Goal: Task Accomplishment & Management: Manage account settings

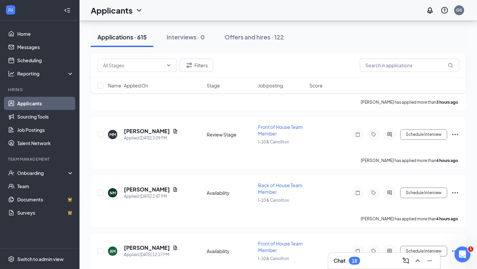
scroll to position [336, 0]
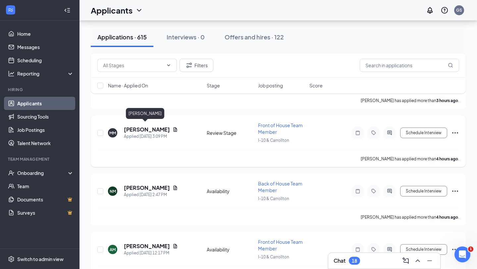
click at [144, 128] on h5 "[PERSON_NAME]" at bounding box center [147, 129] width 46 height 7
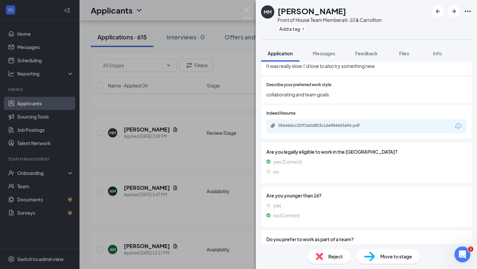
scroll to position [246, 0]
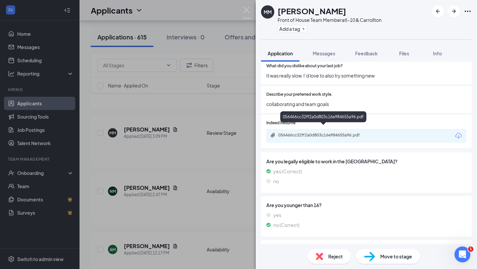
click at [311, 132] on div "056466cc32ff2a0d803c16e984655a96.pdf" at bounding box center [324, 134] width 93 height 5
click at [294, 27] on button "Add a tag" at bounding box center [292, 28] width 29 height 7
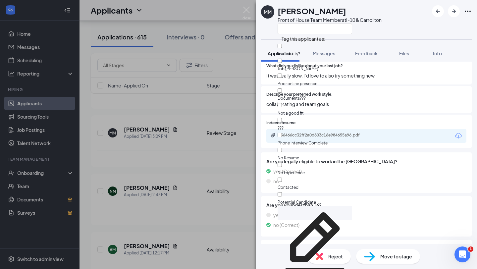
scroll to position [33, 0]
click at [282, 192] on input "Potential Candidate" at bounding box center [280, 194] width 4 height 4
checkbox input "true"
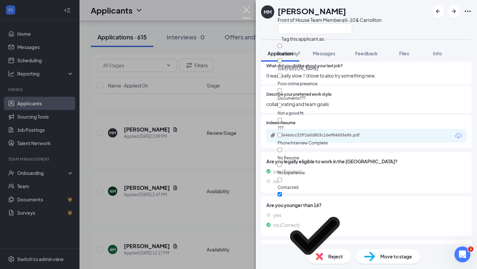
click at [249, 9] on img at bounding box center [246, 13] width 8 height 13
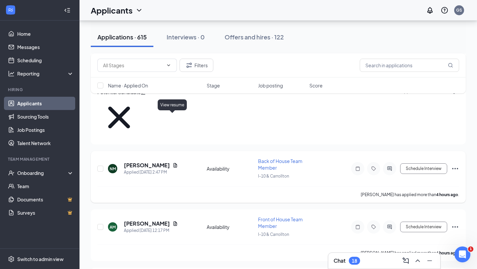
scroll to position [405, 0]
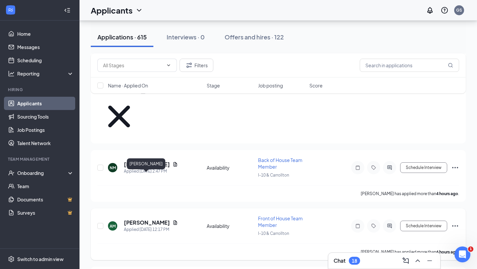
click at [146, 219] on h5 "[PERSON_NAME]" at bounding box center [147, 222] width 46 height 7
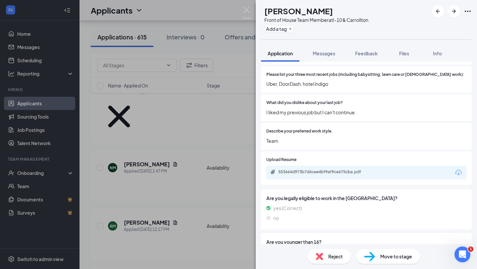
scroll to position [227, 0]
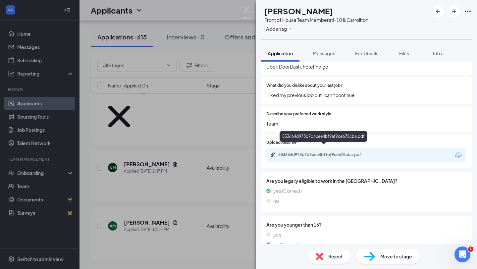
click at [302, 152] on div "553664d973b7d6cee4bf9af9ce675cba.pdf" at bounding box center [324, 154] width 93 height 5
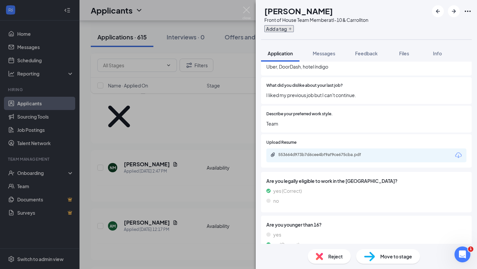
click at [294, 28] on button "Add a tag" at bounding box center [278, 28] width 29 height 7
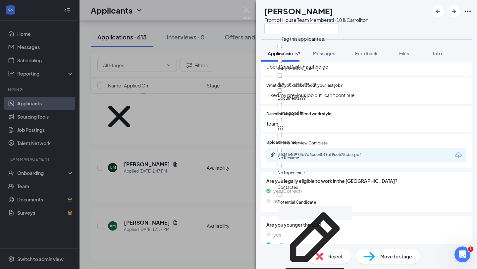
scroll to position [33, 0]
click at [282, 192] on input "Potential Candidate" at bounding box center [280, 194] width 4 height 4
checkbox input "true"
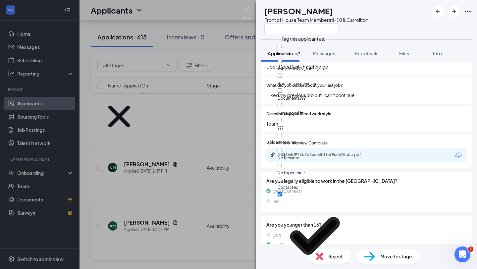
click at [246, 6] on div "AM [PERSON_NAME] Front of House Team Member at I-10 & Carrollton Application Me…" at bounding box center [238, 134] width 477 height 269
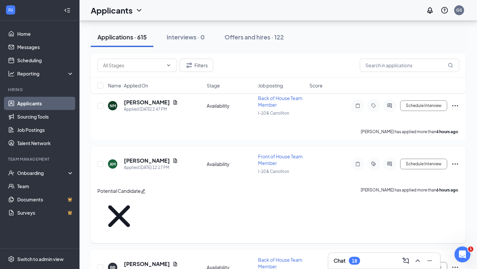
scroll to position [470, 0]
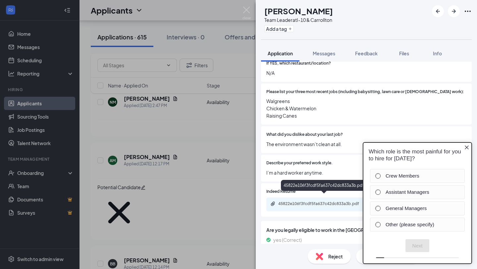
click at [309, 201] on div "45822e106f3fcdf5fa637c42dc833a3b.pdf" at bounding box center [324, 203] width 93 height 5
click at [466, 146] on icon "Close button" at bounding box center [467, 147] width 4 height 4
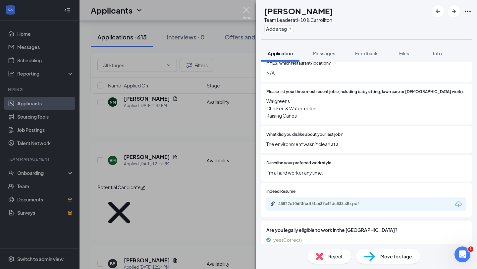
click at [245, 9] on img at bounding box center [246, 13] width 8 height 13
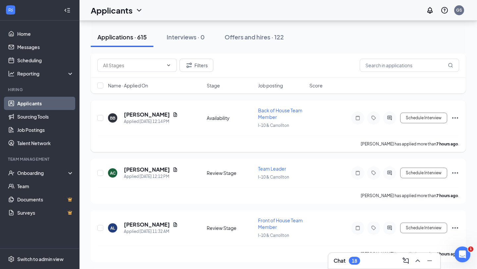
scroll to position [617, 0]
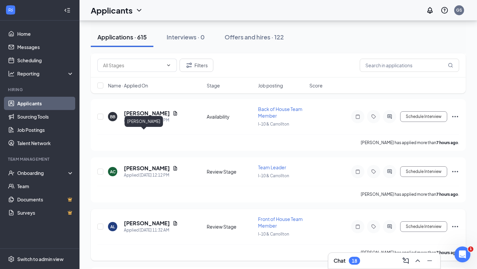
click at [139, 220] on h5 "[PERSON_NAME]" at bounding box center [147, 223] width 46 height 7
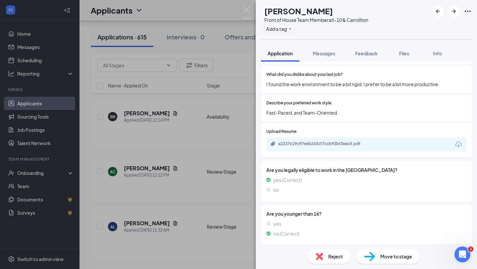
scroll to position [233, 0]
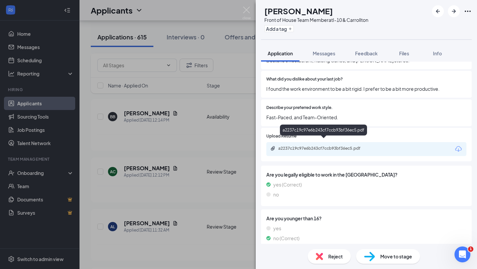
click at [311, 146] on div "a2237c19c97e6b243cf7ccb93bf36ec5.pdf" at bounding box center [324, 148] width 93 height 5
click at [247, 10] on img at bounding box center [246, 13] width 8 height 13
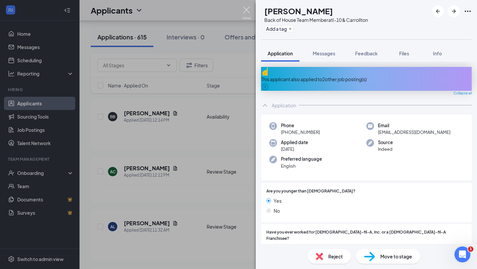
click at [246, 8] on img at bounding box center [246, 13] width 8 height 13
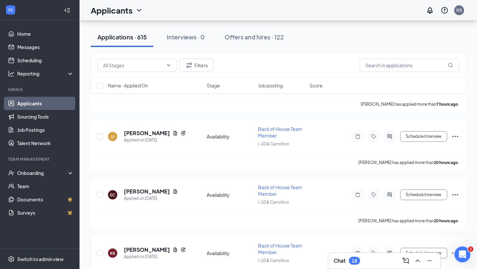
scroll to position [767, 0]
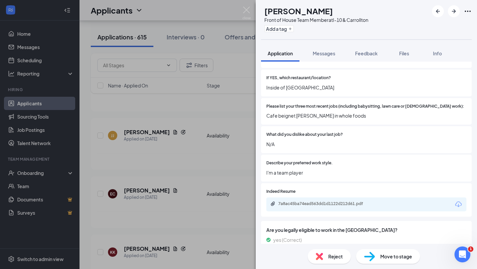
scroll to position [201, 0]
click at [335, 199] on div "7a8ac45ba74ead563dd1d1122d212d61.pdf" at bounding box center [366, 205] width 200 height 14
click at [335, 202] on div "7a8ac45ba74ead563dd1d1122d212d61.pdf" at bounding box center [324, 204] width 93 height 5
click at [247, 10] on img at bounding box center [246, 13] width 8 height 13
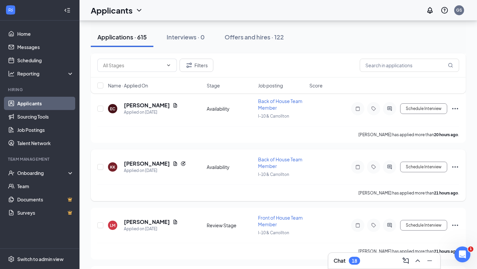
scroll to position [853, 0]
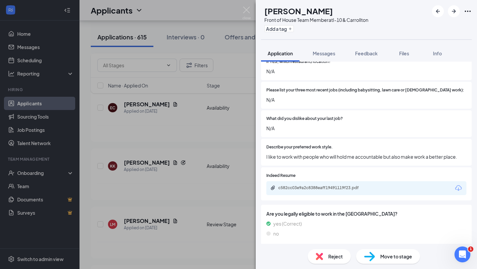
scroll to position [225, 0]
click at [308, 185] on div "c582cc03e9a2c8388eaff19491119f23.pdf" at bounding box center [324, 187] width 93 height 5
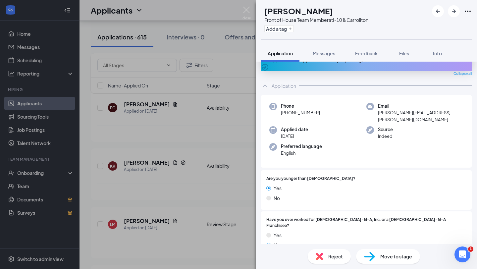
scroll to position [0, 0]
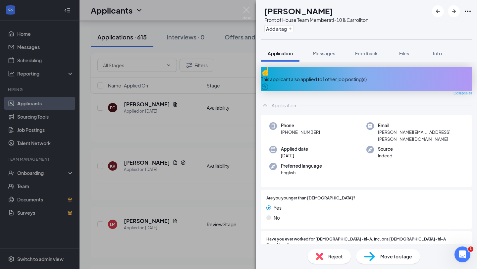
click at [330, 76] on div "This applicant also applied to 1 other job posting(s)" at bounding box center [366, 79] width 211 height 7
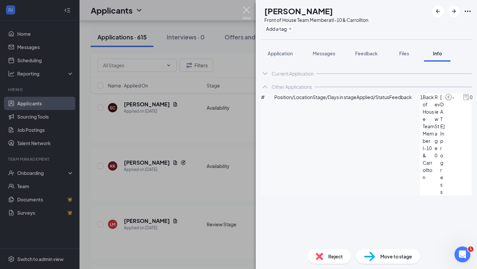
click at [247, 7] on img at bounding box center [246, 13] width 8 height 13
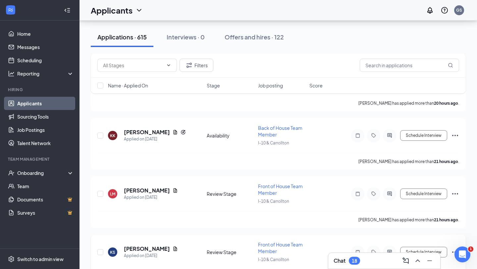
scroll to position [884, 0]
click at [156, 244] on h5 "[PERSON_NAME]" at bounding box center [147, 247] width 46 height 7
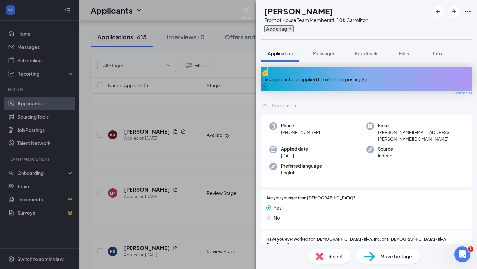
click at [294, 29] on button "Add a tag" at bounding box center [278, 28] width 29 height 7
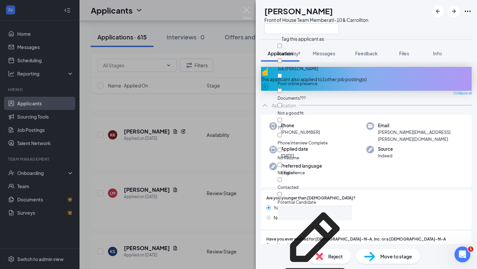
scroll to position [33, 0]
click at [282, 192] on input "Potential Candidate" at bounding box center [280, 194] width 4 height 4
checkbox input "true"
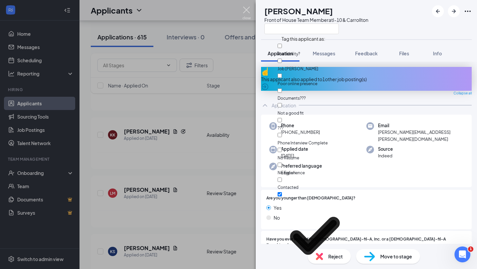
click at [245, 10] on img at bounding box center [246, 13] width 8 height 13
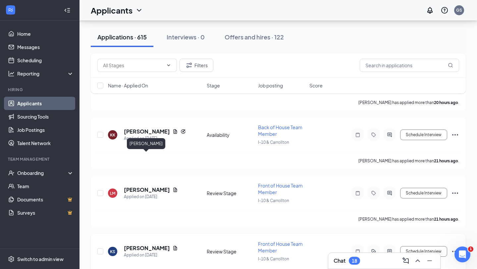
drag, startPoint x: 163, startPoint y: 157, endPoint x: 124, endPoint y: 157, distance: 39.1
click at [124, 244] on h5 "[PERSON_NAME]" at bounding box center [147, 247] width 46 height 7
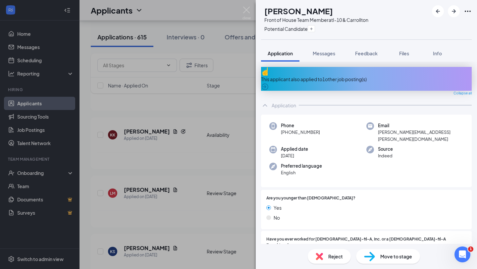
drag, startPoint x: 340, startPoint y: 9, endPoint x: 276, endPoint y: 10, distance: 64.3
click at [276, 10] on div "KS [PERSON_NAME] Front of House Team Member at I-10 & Carrollton Potential Cand…" at bounding box center [314, 19] width 107 height 29
click at [247, 11] on img at bounding box center [246, 13] width 8 height 13
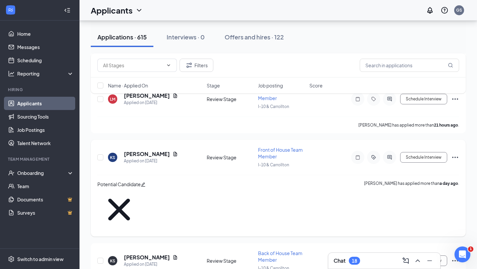
scroll to position [979, 0]
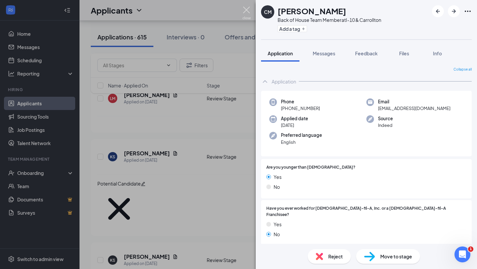
click at [248, 8] on img at bounding box center [246, 13] width 8 height 13
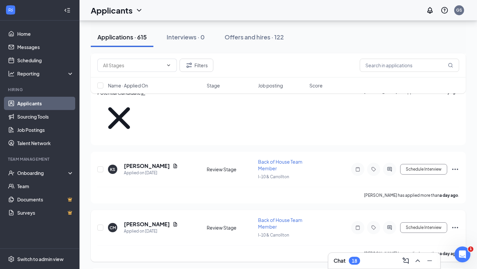
scroll to position [1077, 0]
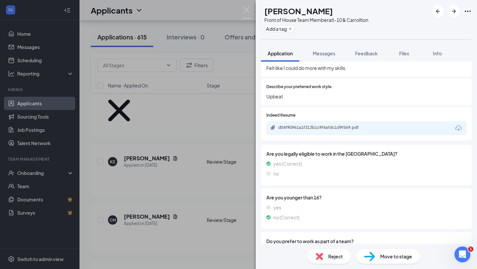
scroll to position [262, 0]
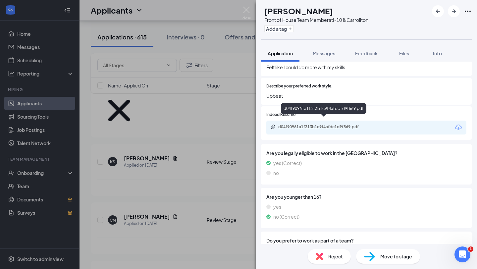
click at [314, 121] on div "d04f90961a1f313b1c9f4afdc1d9f569.pdf" at bounding box center [366, 128] width 200 height 14
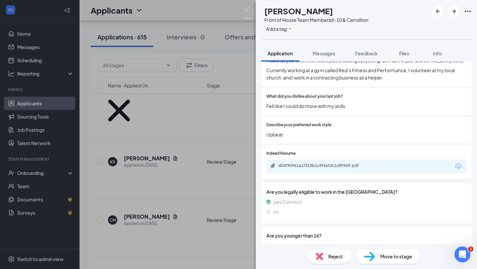
scroll to position [215, 0]
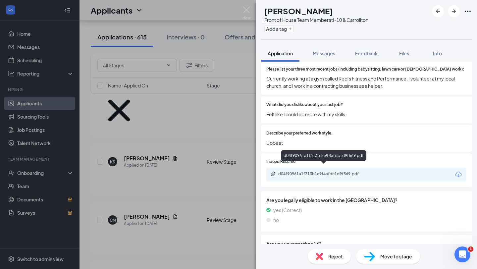
click at [326, 171] on div "d04f90961a1f313b1c9f4afdc1d9f569.pdf" at bounding box center [324, 173] width 93 height 5
click at [246, 10] on img at bounding box center [246, 13] width 8 height 13
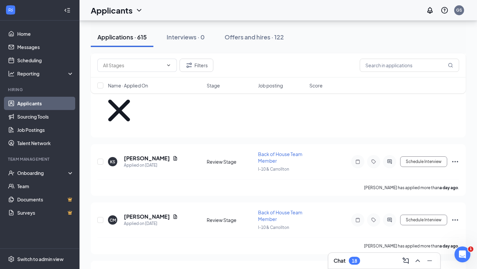
scroll to position [1103, 0]
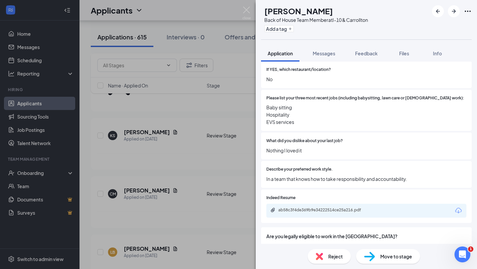
scroll to position [185, 0]
click at [325, 208] on div "ab58c3f4de369b9e34222514ce25a216.pdf" at bounding box center [324, 210] width 93 height 5
click at [249, 8] on img at bounding box center [246, 13] width 8 height 13
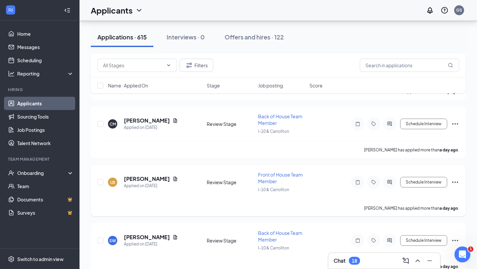
scroll to position [1174, 0]
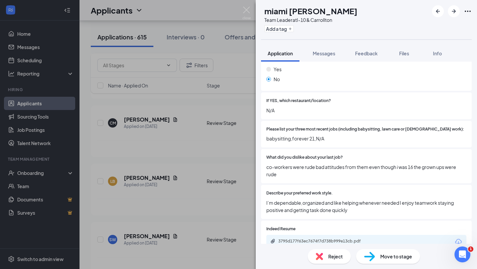
scroll to position [180, 0]
click at [248, 6] on div "ML miami [PERSON_NAME] Team Leader at I-10 & Carrollton Add a tag Application M…" at bounding box center [238, 134] width 477 height 269
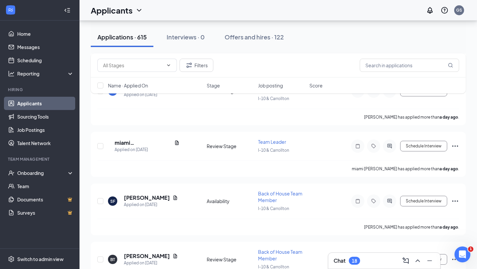
scroll to position [1332, 0]
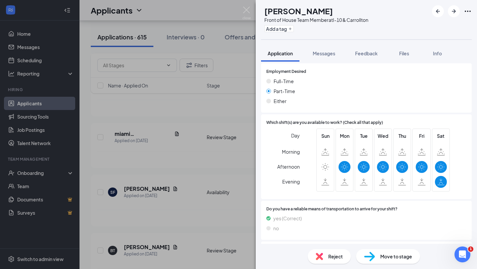
scroll to position [554, 0]
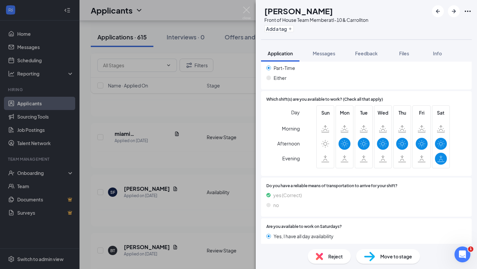
click at [246, 6] on div "JR [PERSON_NAME] Front of House Team Member at I-10 & Carrollton Add a tag Appl…" at bounding box center [238, 134] width 477 height 269
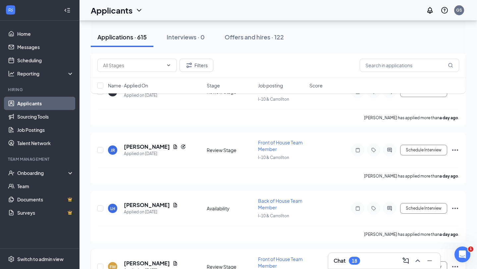
scroll to position [1492, 0]
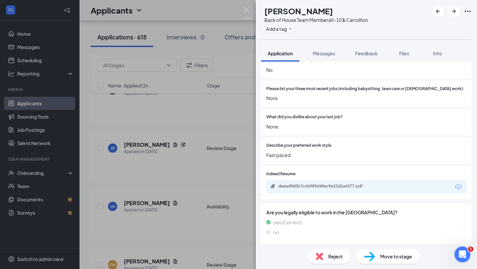
scroll to position [219, 0]
click at [326, 184] on div "daead840b7ccb989d48ac9e22d1e6377.pdf" at bounding box center [323, 187] width 107 height 6
click at [248, 8] on img at bounding box center [246, 13] width 8 height 13
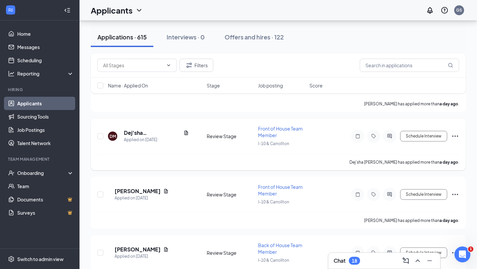
scroll to position [1738, 0]
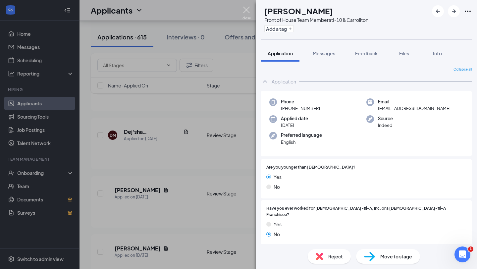
click at [244, 12] on img at bounding box center [246, 13] width 8 height 13
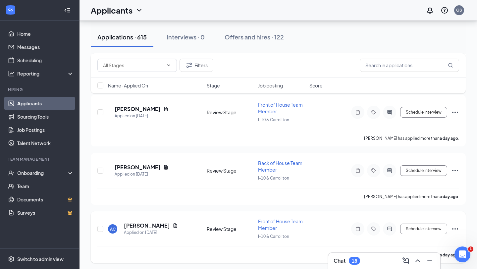
scroll to position [1820, 0]
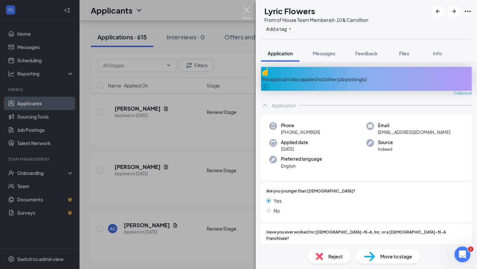
click at [249, 8] on img at bounding box center [246, 13] width 8 height 13
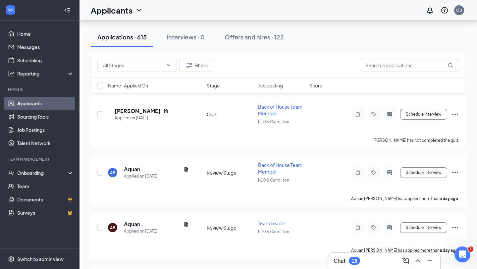
scroll to position [2051, 0]
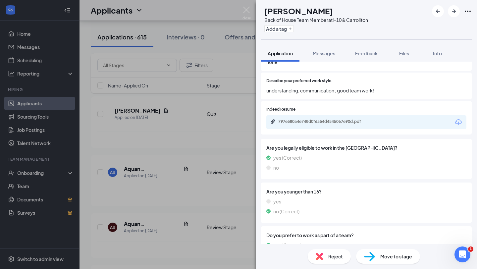
scroll to position [291, 0]
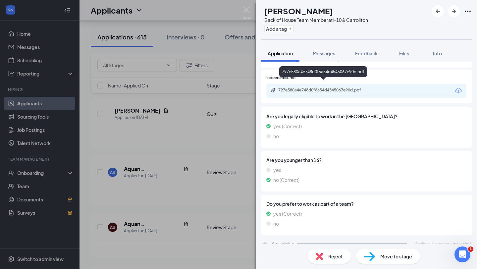
click at [315, 84] on div "797e580a4e748d0f6a54d4545067e90d.pdf" at bounding box center [366, 91] width 200 height 14
click at [316, 87] on div "797e580a4e748d0f6a54d4545067e90d.pdf" at bounding box center [324, 89] width 93 height 5
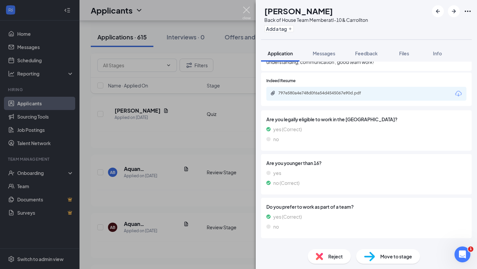
click at [246, 10] on img at bounding box center [246, 13] width 8 height 13
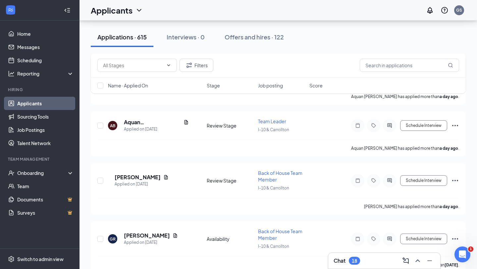
scroll to position [2194, 0]
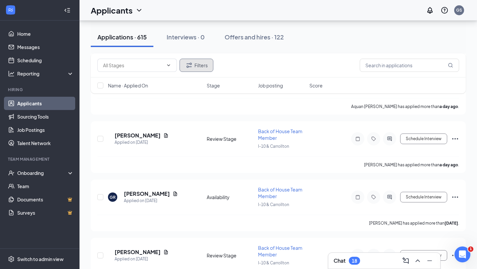
click at [195, 65] on button "Filters" at bounding box center [197, 65] width 34 height 13
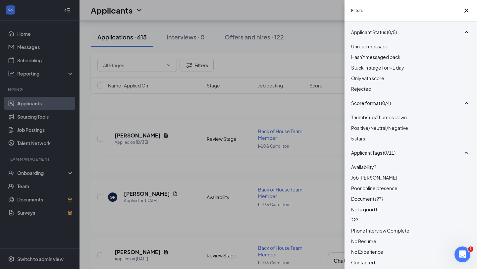
click at [197, 67] on div "Filters Applicant Status (0/5) Unread message Hasn't messaged back Stuck in sta…" at bounding box center [238, 134] width 477 height 269
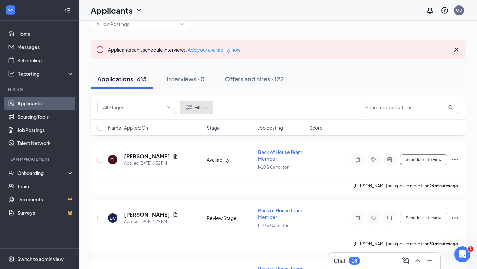
scroll to position [0, 0]
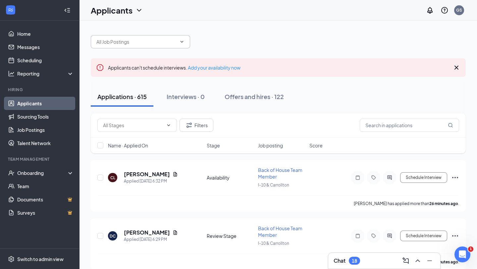
click at [163, 41] on input "text" at bounding box center [136, 41] width 80 height 7
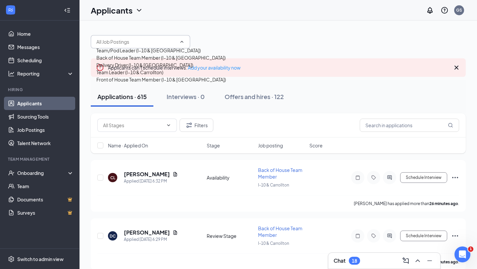
click at [126, 83] on div "Front of House Team Member (I-10 & [GEOGRAPHIC_DATA])" at bounding box center [161, 79] width 130 height 7
type input "Front of House Team Member (I-10 & [GEOGRAPHIC_DATA])"
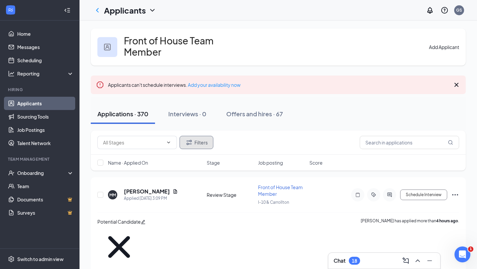
click at [191, 142] on icon "Filter" at bounding box center [188, 142] width 5 height 5
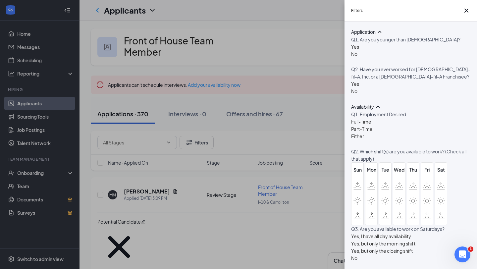
scroll to position [350, 0]
click at [355, 50] on div at bounding box center [355, 50] width 8 height 0
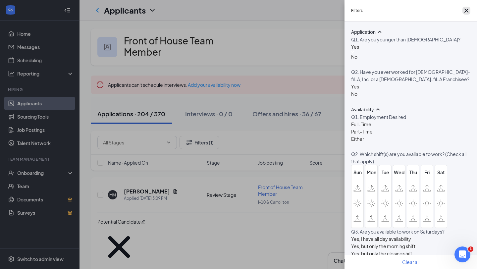
click at [464, 12] on icon "Cross" at bounding box center [466, 11] width 4 height 4
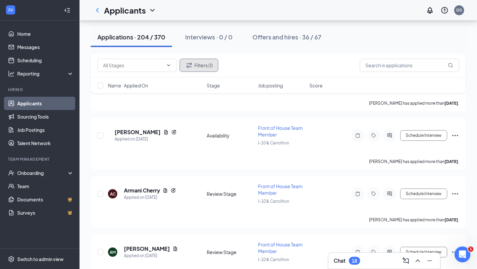
scroll to position [620, 0]
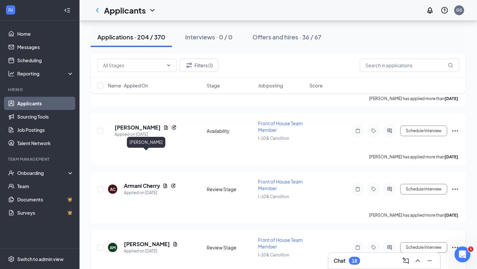
click at [147, 240] on h5 "[PERSON_NAME]" at bounding box center [147, 243] width 46 height 7
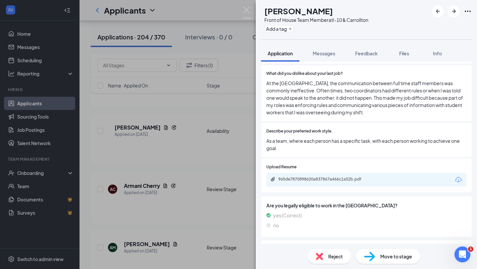
scroll to position [277, 0]
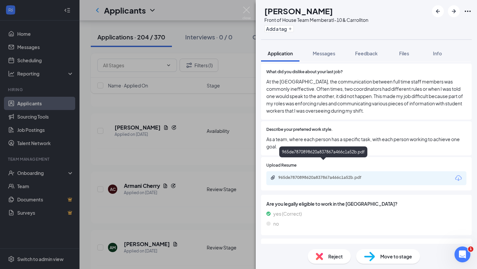
click at [318, 175] on div "965de7870898620a837867a466c1a52b.pdf" at bounding box center [324, 177] width 93 height 5
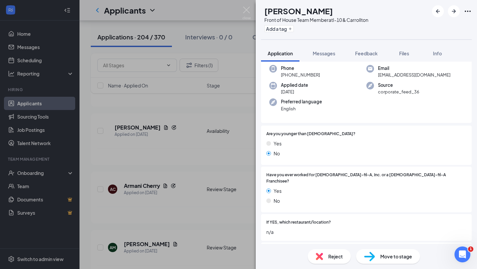
scroll to position [0, 0]
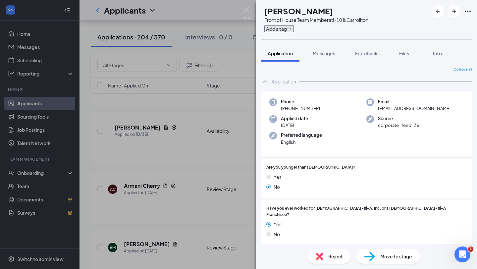
click at [288, 28] on button "Add a tag" at bounding box center [278, 28] width 29 height 7
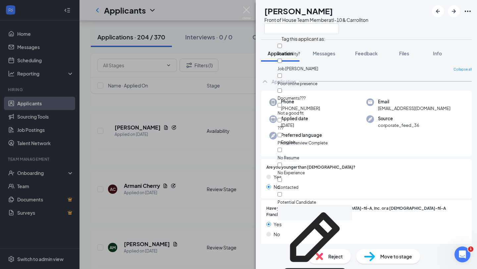
scroll to position [33, 0]
click at [282, 192] on input "Potential Candidate" at bounding box center [280, 194] width 4 height 4
checkbox input "true"
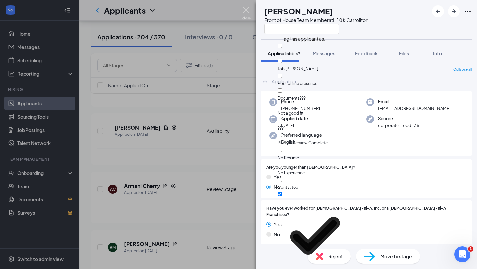
click at [244, 8] on img at bounding box center [246, 13] width 8 height 13
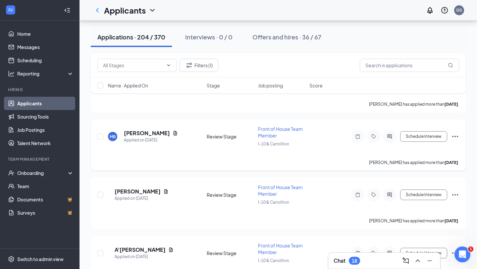
scroll to position [896, 0]
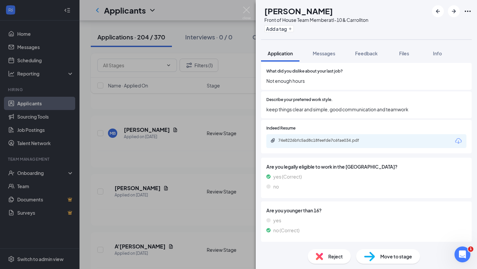
scroll to position [224, 0]
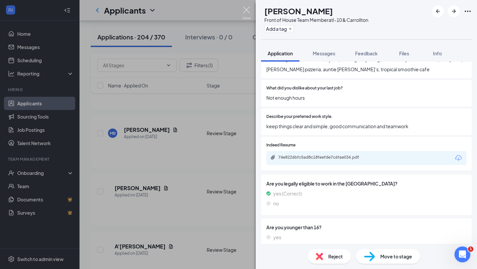
click at [247, 9] on img at bounding box center [246, 13] width 8 height 13
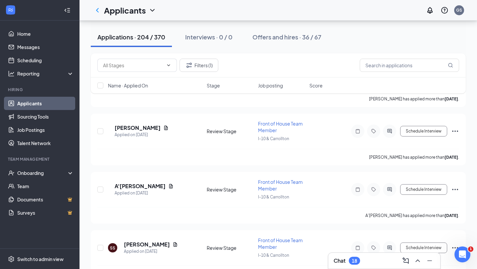
scroll to position [959, 0]
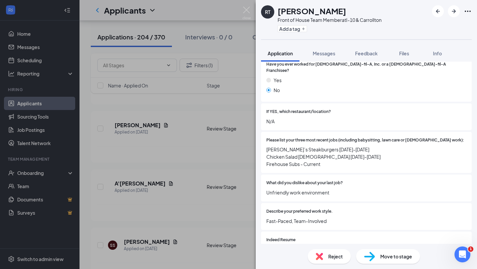
scroll to position [135, 0]
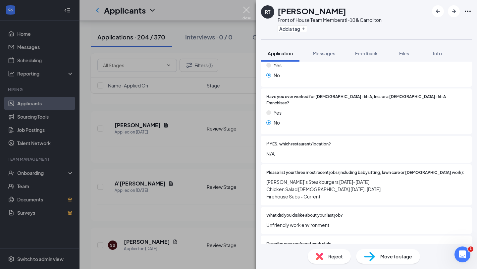
click at [246, 7] on img at bounding box center [246, 13] width 8 height 13
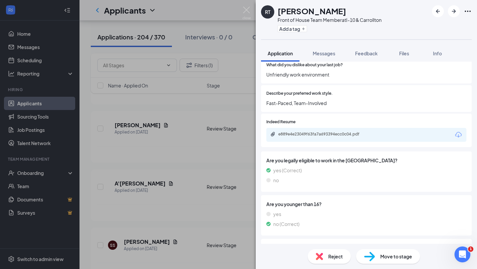
scroll to position [289, 0]
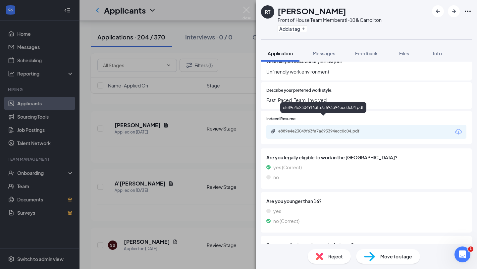
click at [331, 129] on div "e889e4e23049f63fa7a693394ecc0c04.pdf" at bounding box center [324, 131] width 93 height 5
click at [249, 8] on img at bounding box center [246, 13] width 8 height 13
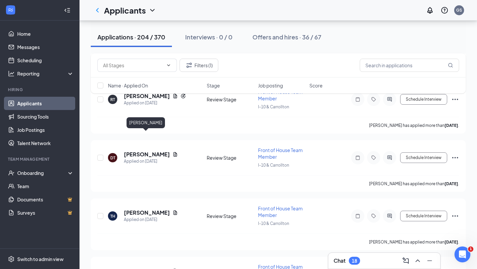
scroll to position [1167, 0]
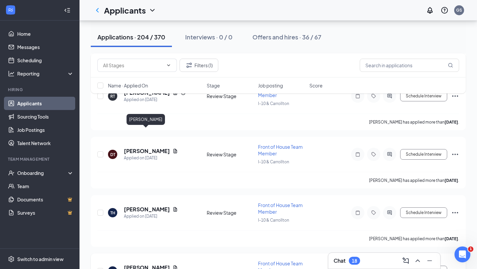
click at [145, 264] on h5 "[PERSON_NAME]" at bounding box center [147, 267] width 46 height 7
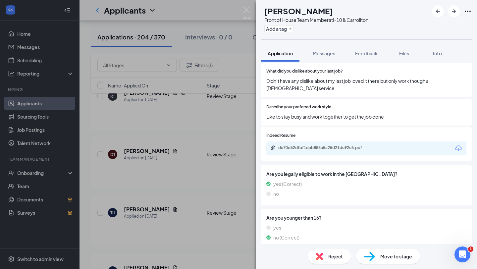
scroll to position [255, 0]
click at [314, 145] on div "de70d62dfbf1ebb883a5a25d21de92e6.pdf" at bounding box center [324, 147] width 93 height 5
click at [246, 10] on img at bounding box center [246, 13] width 8 height 13
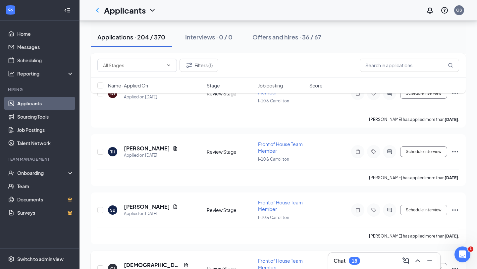
scroll to position [1229, 0]
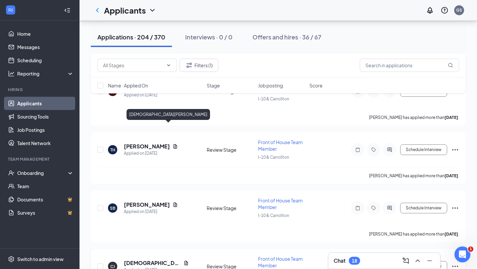
click at [146, 259] on h5 "[DEMOGRAPHIC_DATA][PERSON_NAME]" at bounding box center [152, 262] width 57 height 7
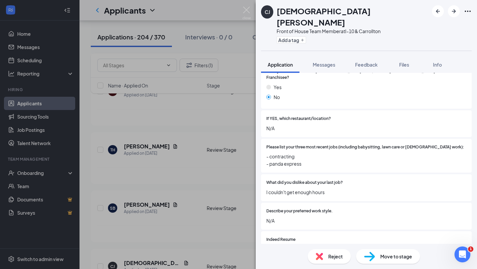
scroll to position [173, 0]
click at [246, 9] on img at bounding box center [246, 13] width 8 height 13
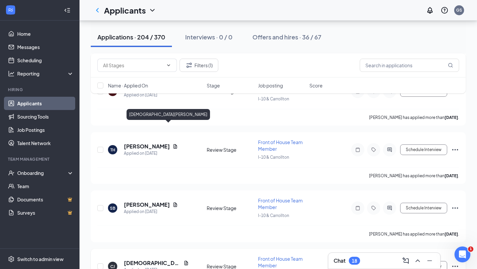
click at [146, 255] on div "[PERSON_NAME] [PERSON_NAME] Applied on [DATE] Review Stage Front of House Team …" at bounding box center [278, 269] width 362 height 28
click at [155, 259] on h5 "[DEMOGRAPHIC_DATA][PERSON_NAME]" at bounding box center [152, 262] width 57 height 7
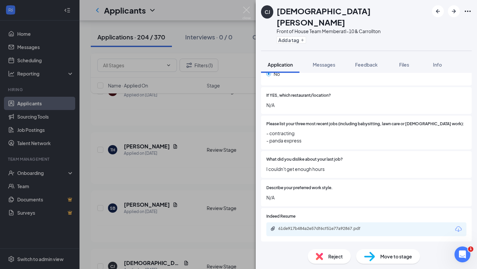
scroll to position [218, 0]
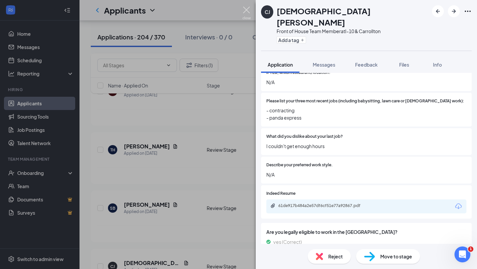
click at [245, 8] on img at bounding box center [246, 13] width 8 height 13
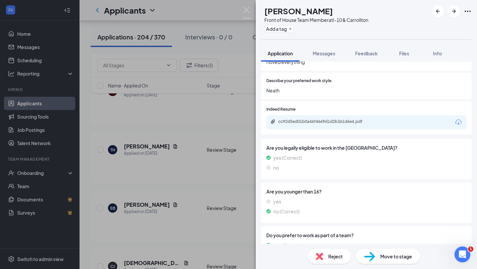
scroll to position [253, 0]
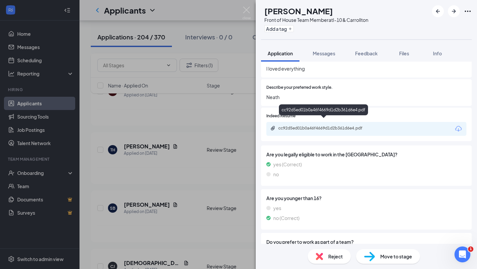
click at [300, 126] on div "cc92d5ed01b0a46f4669d1d2b361d6e4.pdf" at bounding box center [324, 128] width 93 height 5
click at [246, 10] on img at bounding box center [246, 13] width 8 height 13
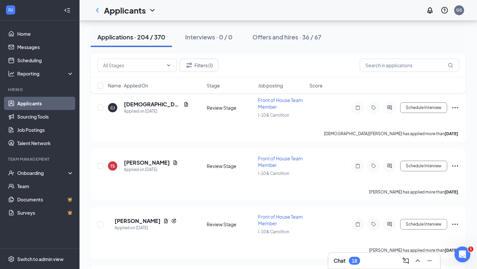
scroll to position [1389, 0]
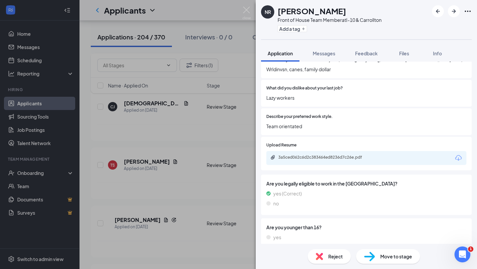
scroll to position [255, 0]
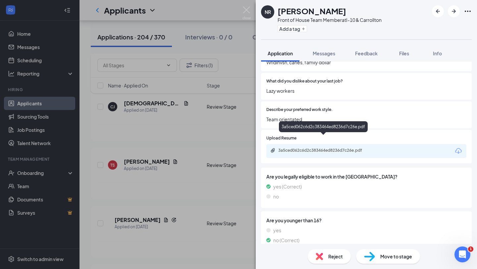
click at [331, 148] on div "3a5ced062c6d2c383464ed8236d7c26e.pdf" at bounding box center [324, 150] width 93 height 5
click at [246, 6] on div "NR [PERSON_NAME] Front of House Team Member at I-10 & Carrollton Add a tag Appl…" at bounding box center [238, 134] width 477 height 269
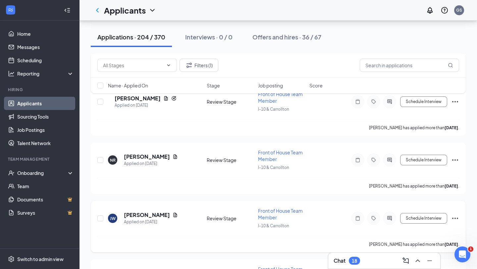
scroll to position [1515, 0]
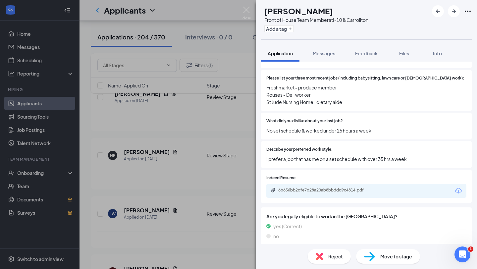
scroll to position [207, 0]
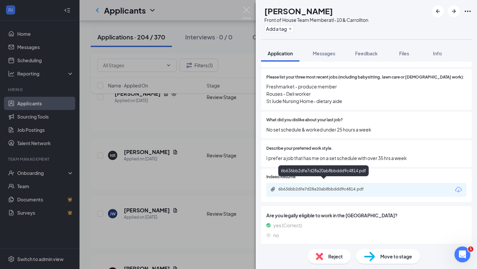
click at [326, 186] on div "6b636bb2dfe7d28a20ab8bbddd9c4814.pdf" at bounding box center [324, 188] width 93 height 5
click at [248, 10] on img at bounding box center [246, 13] width 8 height 13
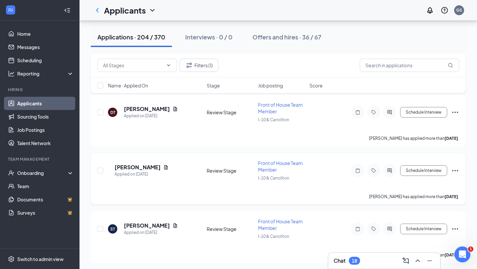
scroll to position [1681, 0]
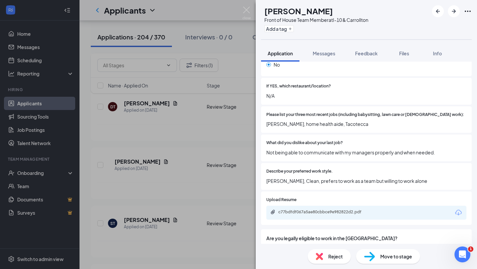
scroll to position [237, 0]
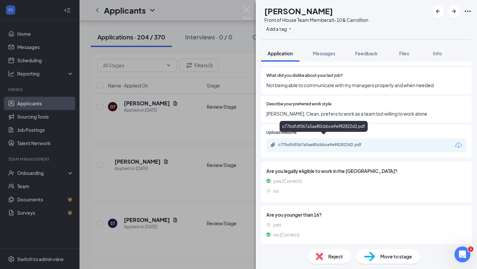
click at [336, 134] on div "c77bdfdf067a5ae80cbbce9e982822d2.pdf" at bounding box center [324, 128] width 88 height 14
click at [336, 142] on div "c77bdfdf067a5ae80cbbce9e982822d2.pdf" at bounding box center [324, 144] width 93 height 5
click at [248, 8] on img at bounding box center [246, 13] width 8 height 13
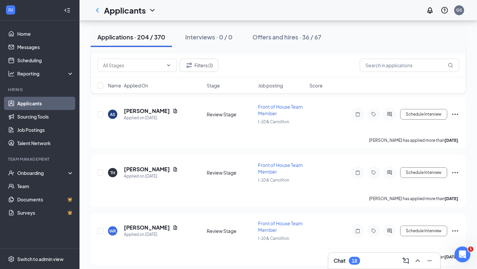
scroll to position [1908, 0]
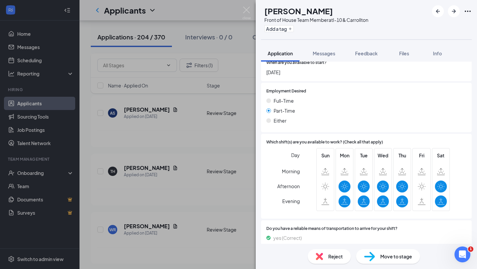
scroll to position [513, 0]
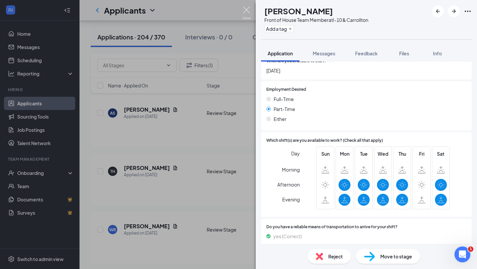
click at [249, 11] on img at bounding box center [246, 13] width 8 height 13
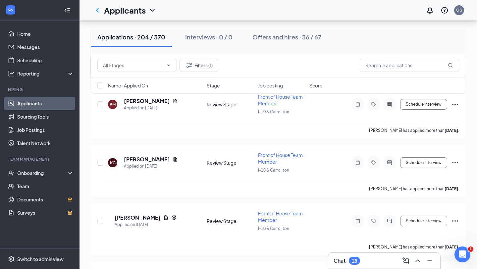
scroll to position [2209, 0]
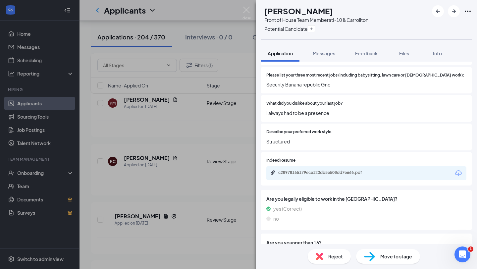
scroll to position [229, 0]
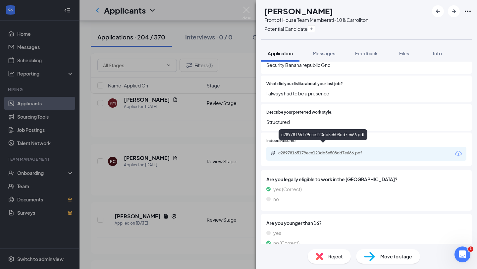
click at [324, 150] on div "c28978165179ece120db5e508dd7e666.pdf" at bounding box center [324, 152] width 93 height 5
click at [247, 11] on img at bounding box center [246, 13] width 8 height 13
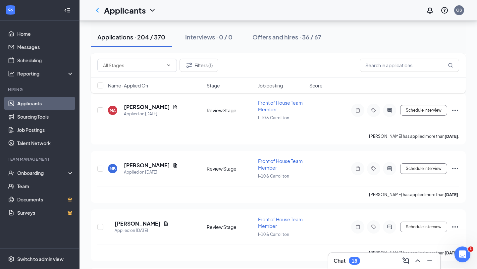
scroll to position [739, 0]
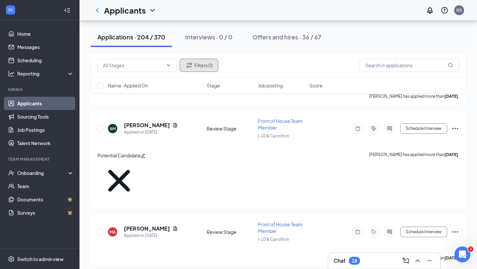
click at [211, 62] on button "Filters (1)" at bounding box center [199, 65] width 39 height 13
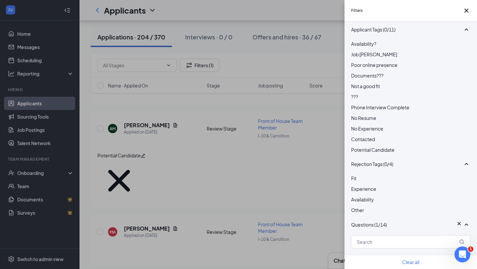
scroll to position [134, 0]
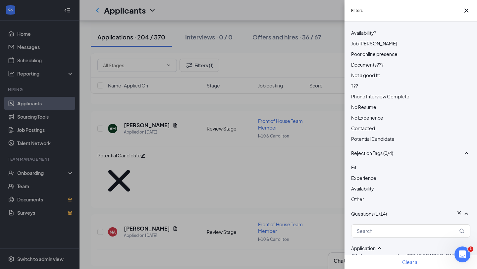
click at [355, 135] on div at bounding box center [410, 135] width 119 height 0
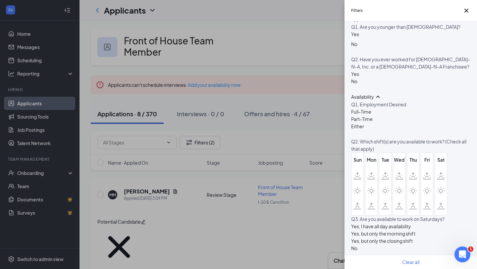
scroll to position [370, 0]
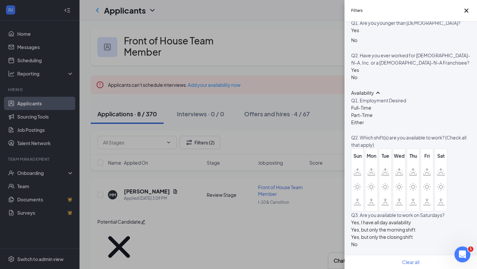
click at [354, 36] on img at bounding box center [352, 35] width 3 height 3
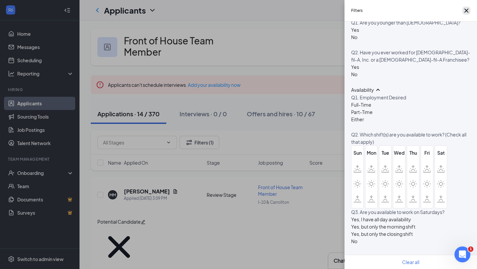
click at [462, 12] on icon "Cross" at bounding box center [466, 11] width 8 height 8
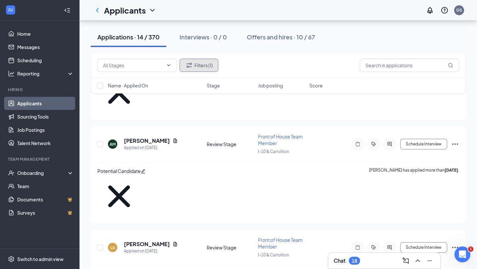
scroll to position [363, 0]
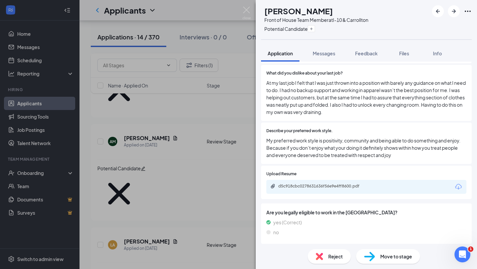
scroll to position [247, 0]
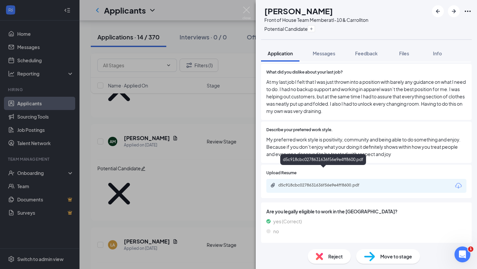
click at [330, 183] on div "d5c918cbc0278631636f56e9e4ff8600.pdf" at bounding box center [324, 185] width 93 height 5
click at [245, 9] on img at bounding box center [246, 13] width 8 height 13
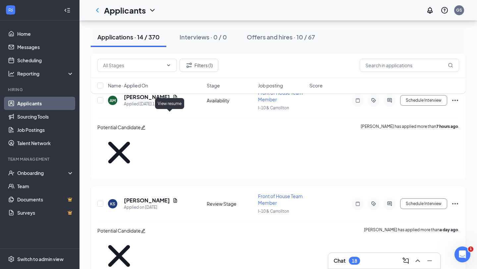
scroll to position [199, 0]
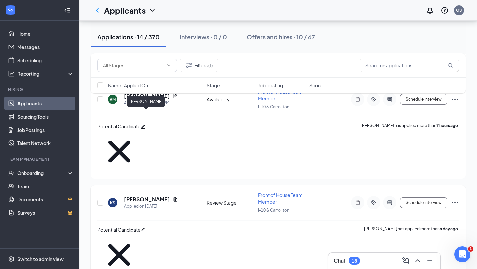
click at [140, 196] on h5 "[PERSON_NAME]" at bounding box center [147, 199] width 46 height 7
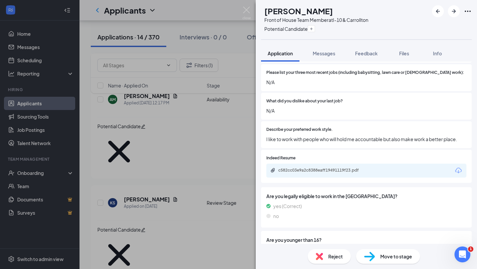
scroll to position [244, 0]
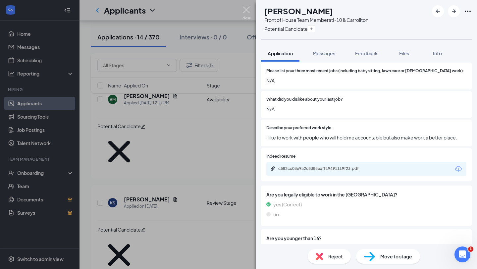
click at [247, 9] on img at bounding box center [246, 13] width 8 height 13
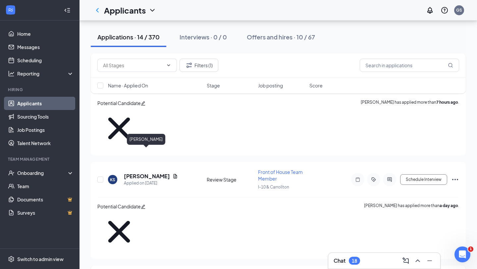
scroll to position [228, 0]
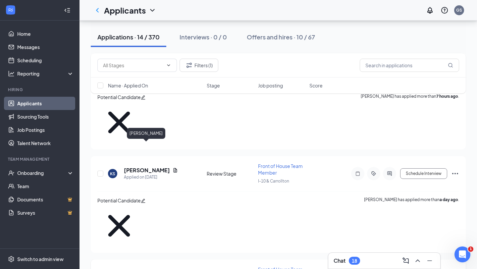
click at [149, 269] on h5 "[PERSON_NAME]" at bounding box center [147, 273] width 46 height 7
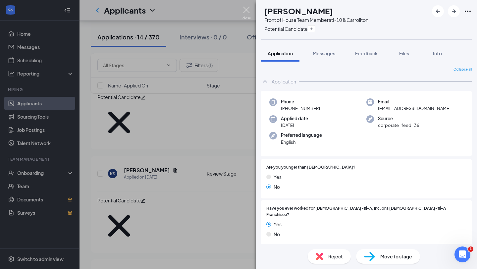
click at [246, 8] on img at bounding box center [246, 13] width 8 height 13
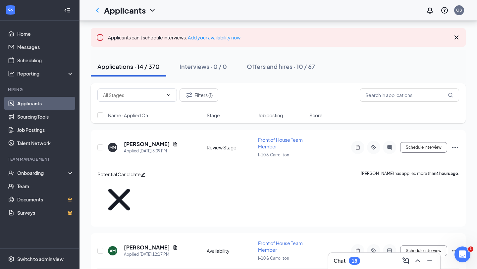
scroll to position [46, 0]
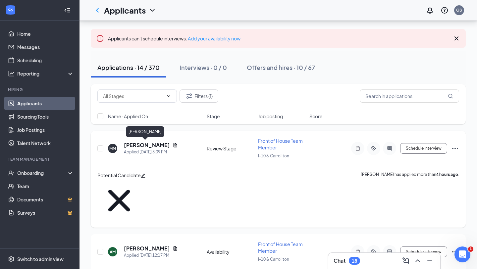
click at [150, 147] on h5 "[PERSON_NAME]" at bounding box center [147, 144] width 46 height 7
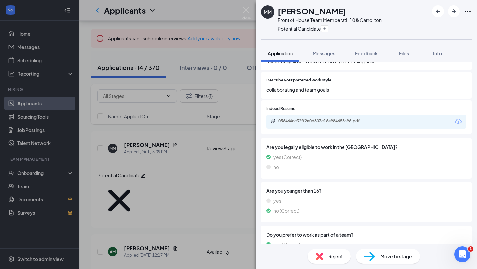
scroll to position [268, 0]
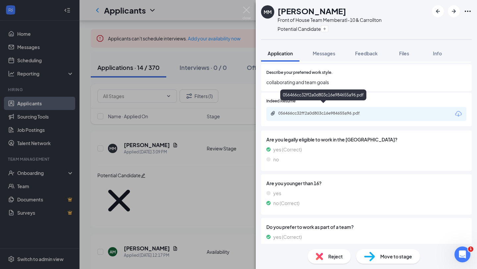
click at [308, 111] on div "056466cc32ff2a0d803c16e984655a96.pdf" at bounding box center [324, 113] width 93 height 5
click at [247, 12] on img at bounding box center [246, 13] width 8 height 13
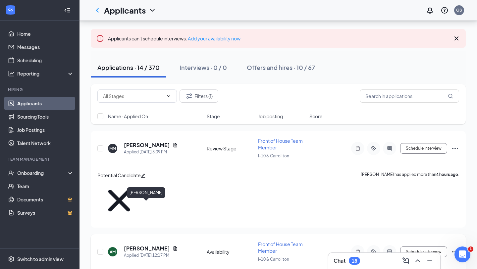
click at [147, 245] on h5 "[PERSON_NAME]" at bounding box center [147, 248] width 46 height 7
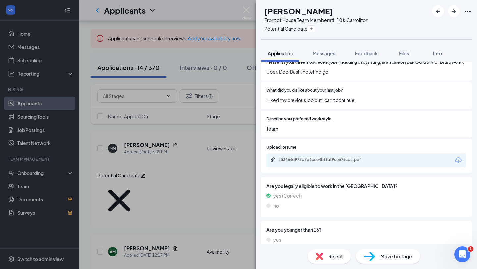
scroll to position [230, 0]
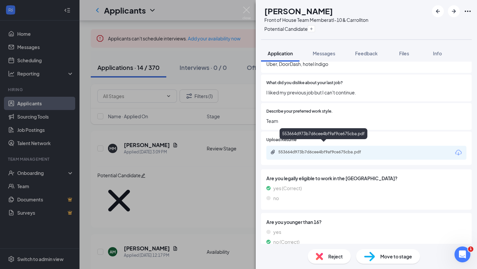
click at [324, 149] on div "553664d973b7d6cee4bf9af9ce675cba.pdf" at bounding box center [324, 151] width 93 height 5
click at [246, 11] on img at bounding box center [246, 13] width 8 height 13
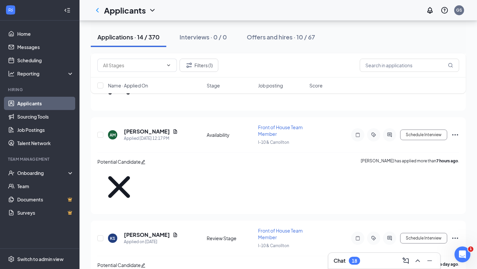
scroll to position [172, 0]
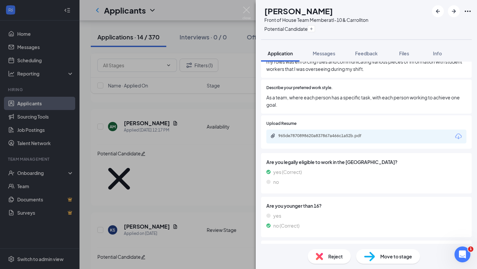
scroll to position [322, 0]
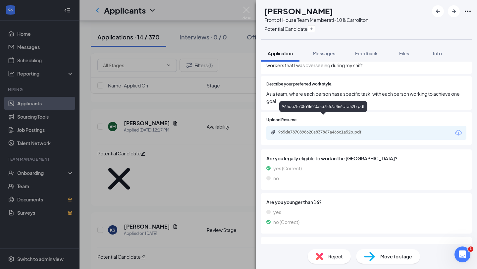
click at [316, 130] on div "965de7870898620a837867a466c1a52b.pdf" at bounding box center [323, 133] width 107 height 6
click at [247, 9] on img at bounding box center [246, 13] width 8 height 13
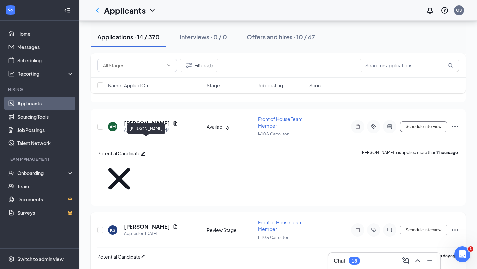
click at [146, 223] on h5 "[PERSON_NAME]" at bounding box center [147, 226] width 46 height 7
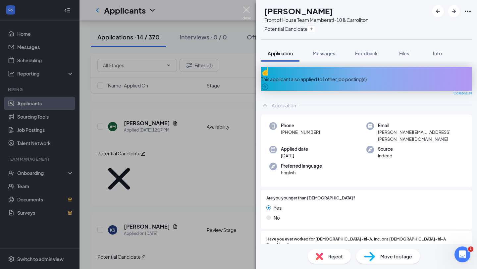
click at [247, 8] on img at bounding box center [246, 13] width 8 height 13
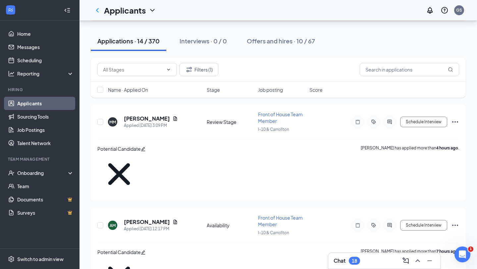
scroll to position [72, 0]
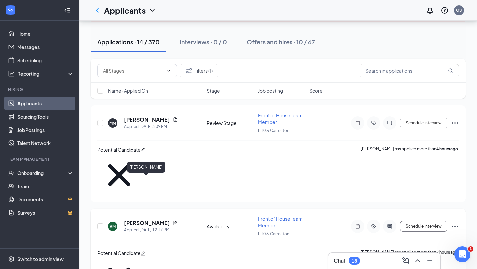
click at [141, 219] on h5 "[PERSON_NAME]" at bounding box center [147, 222] width 46 height 7
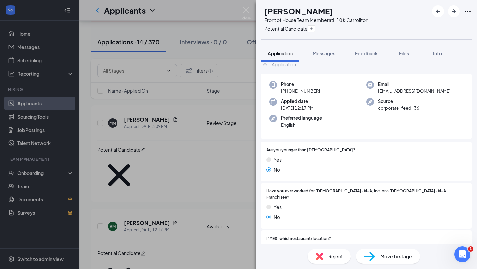
scroll to position [18, 0]
click at [247, 9] on img at bounding box center [246, 13] width 8 height 13
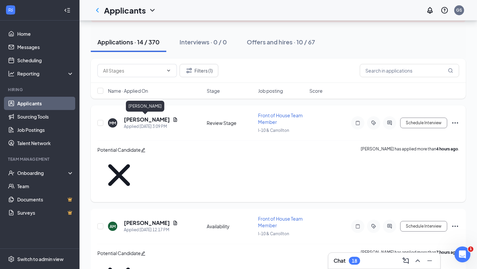
click at [142, 119] on h5 "[PERSON_NAME]" at bounding box center [147, 119] width 46 height 7
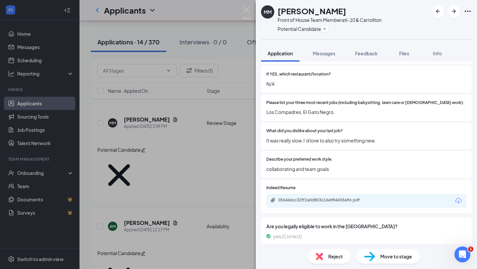
scroll to position [181, 0]
click at [340, 198] on div "056466cc32ff2a0d803c16e984655a96.pdf" at bounding box center [324, 200] width 93 height 5
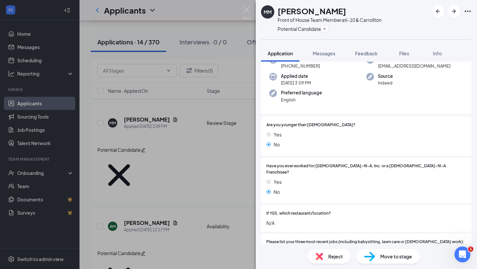
scroll to position [0, 0]
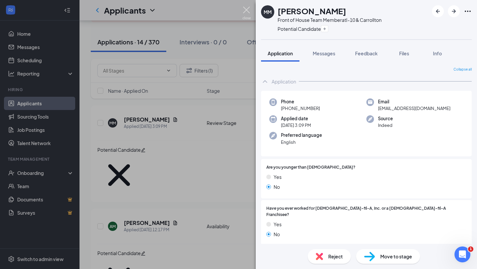
click at [247, 7] on img at bounding box center [246, 13] width 8 height 13
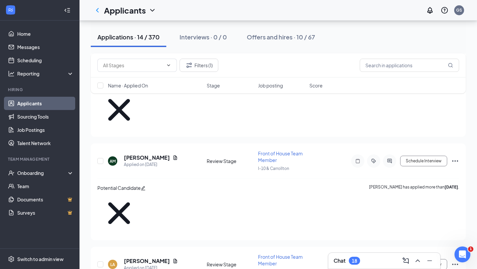
scroll to position [346, 0]
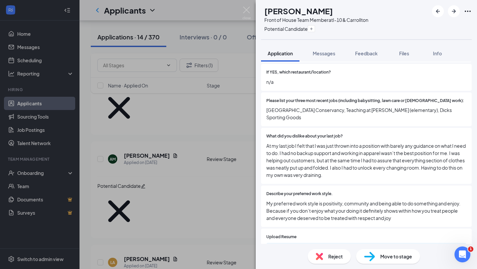
scroll to position [185, 0]
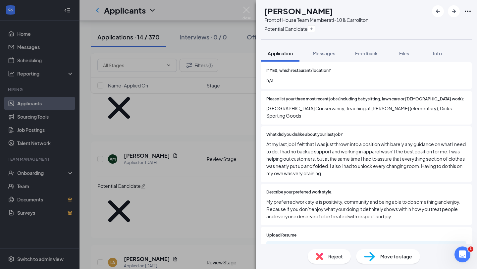
click at [249, 5] on div "[PERSON_NAME] Front of House Team Member at I-10 & Carrollton Potential Candida…" at bounding box center [238, 134] width 477 height 269
click at [246, 12] on div "Applicants GS" at bounding box center [277, 10] width 397 height 21
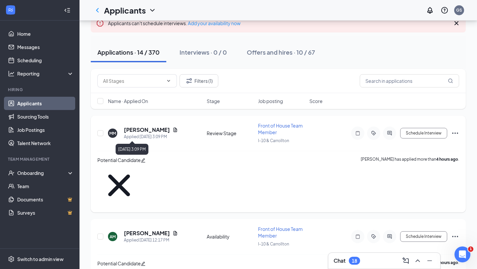
scroll to position [98, 0]
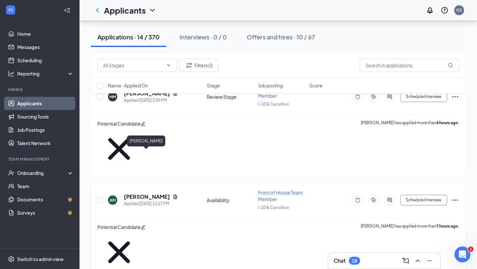
click at [145, 193] on h5 "[PERSON_NAME]" at bounding box center [147, 196] width 46 height 7
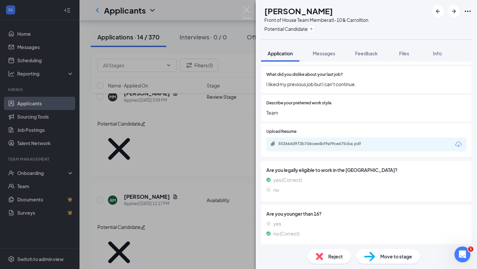
scroll to position [272, 0]
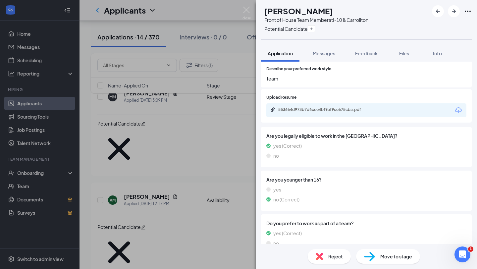
click at [322, 107] on div "553664d973b7d6cee4bf9af9ce675cba.pdf" at bounding box center [324, 109] width 93 height 5
click at [247, 7] on img at bounding box center [246, 13] width 8 height 13
